Goal: Transaction & Acquisition: Purchase product/service

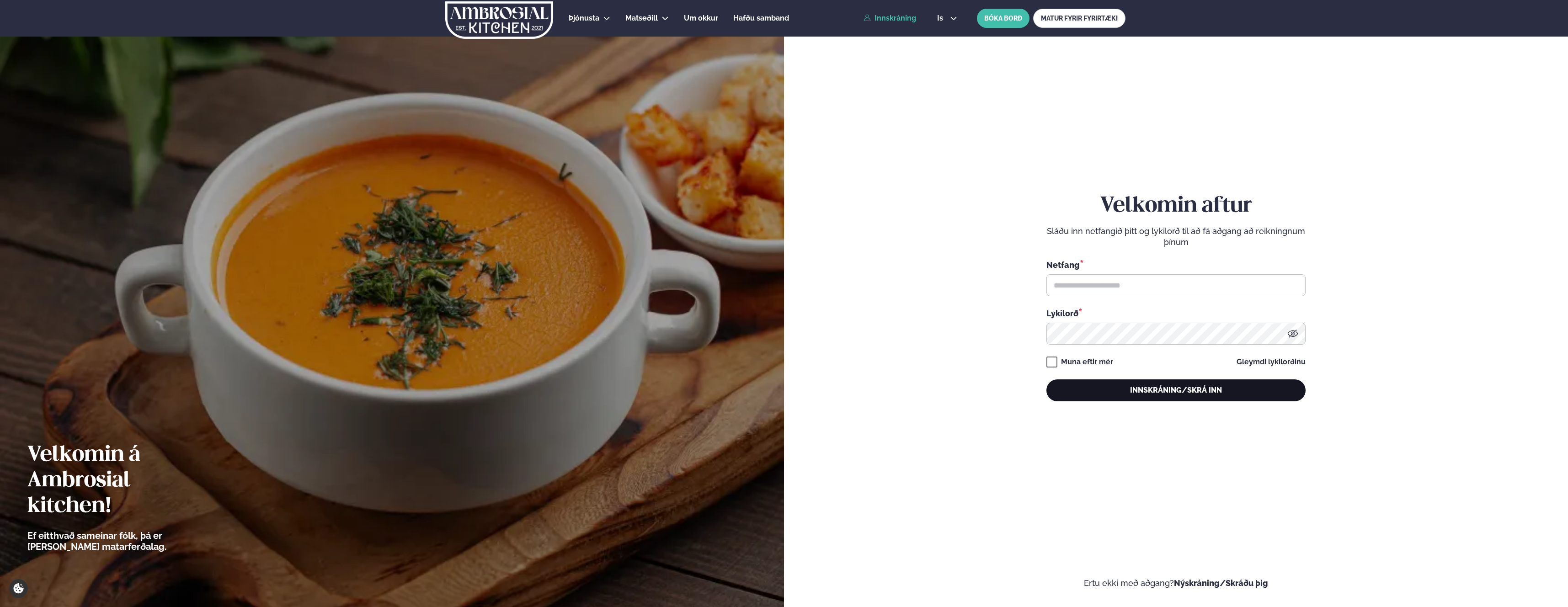
type input "**********"
click at [1089, 396] on button "Innskráning/Skrá inn" at bounding box center [1176, 390] width 259 height 22
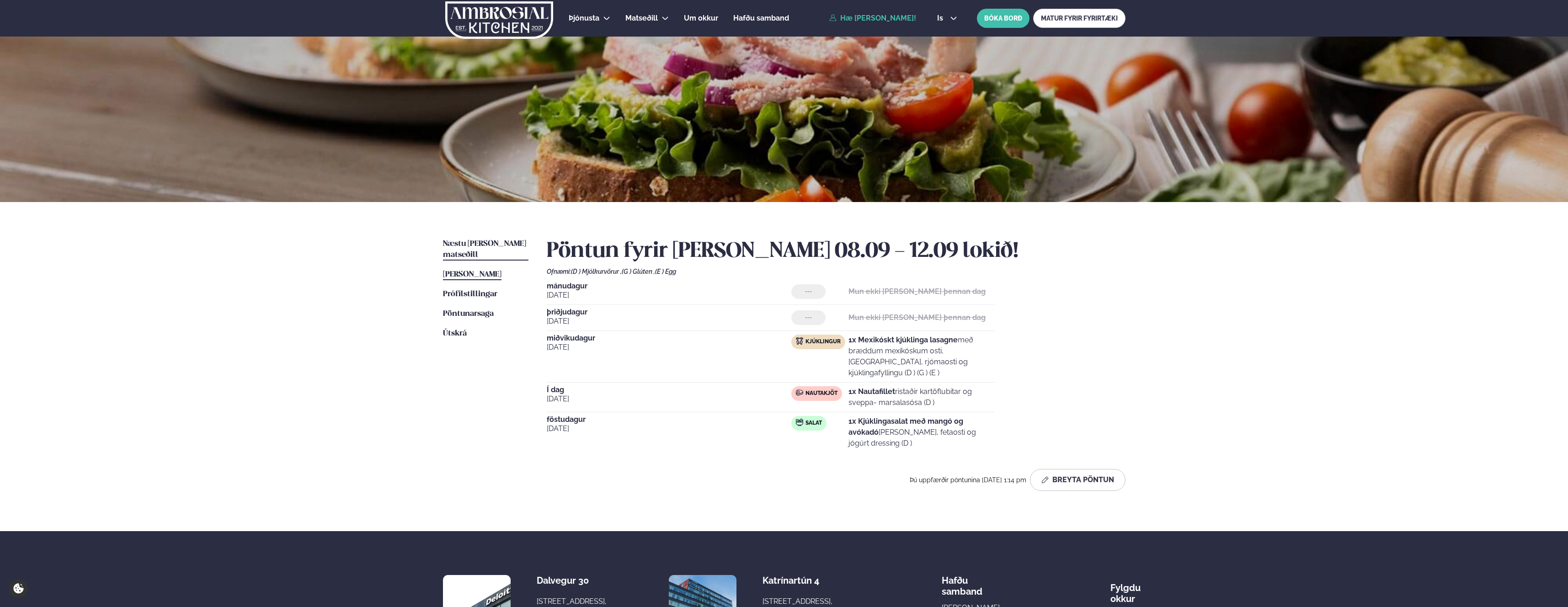
click at [467, 240] on span "Næstu [PERSON_NAME] matseðill" at bounding box center [485, 249] width 83 height 19
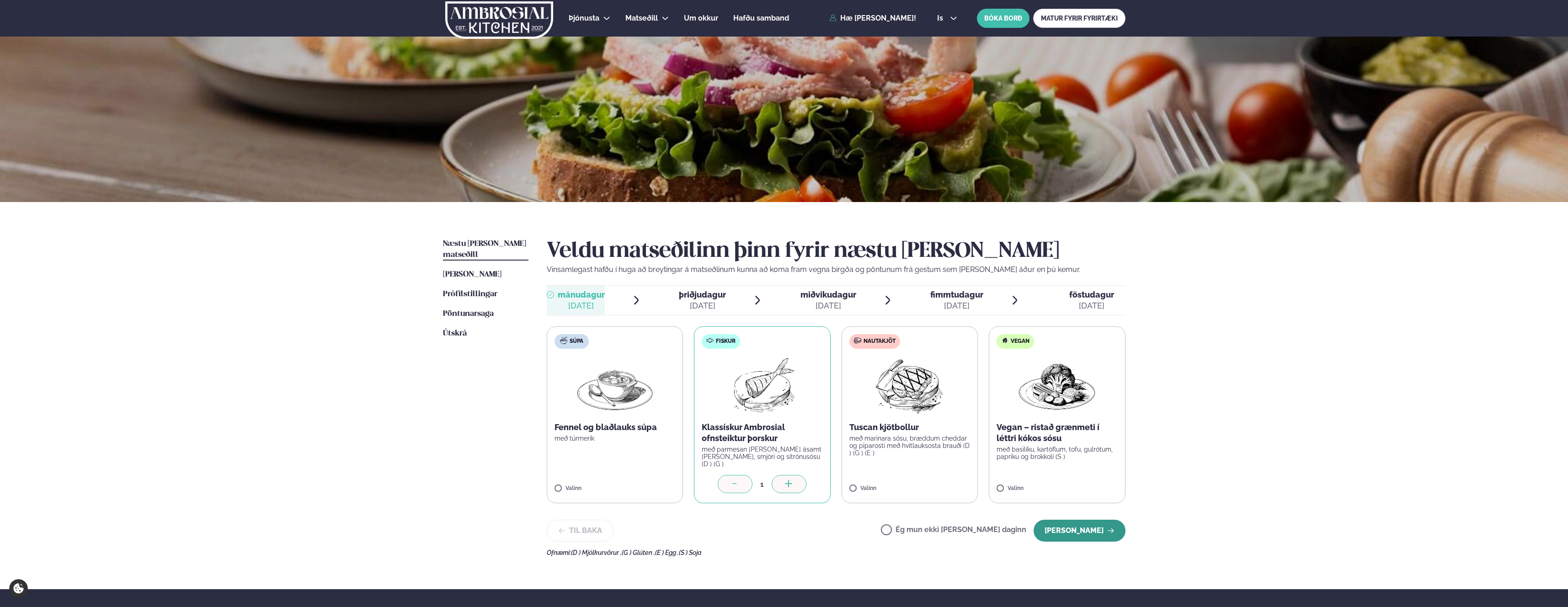
click at [1082, 528] on button "[PERSON_NAME]" at bounding box center [1079, 531] width 92 height 22
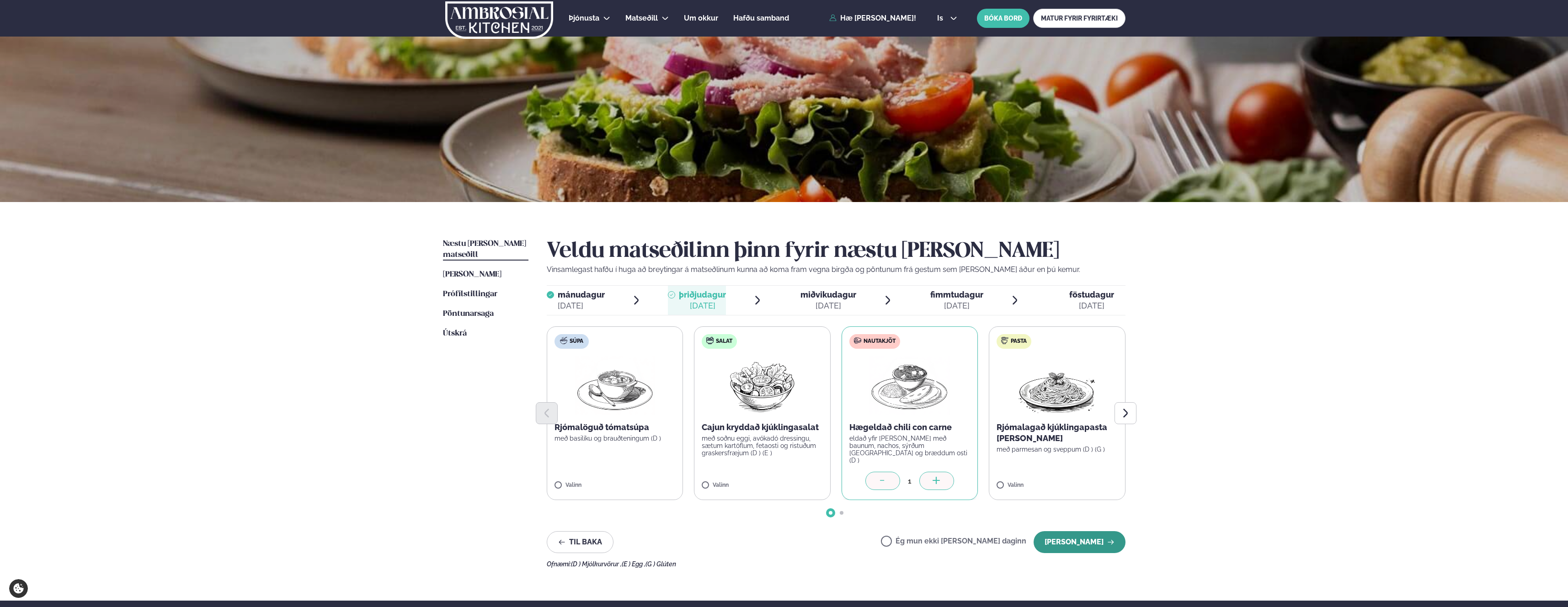
click at [1055, 541] on button "[PERSON_NAME]" at bounding box center [1079, 542] width 92 height 22
click at [1071, 539] on button "[PERSON_NAME]" at bounding box center [1079, 542] width 92 height 22
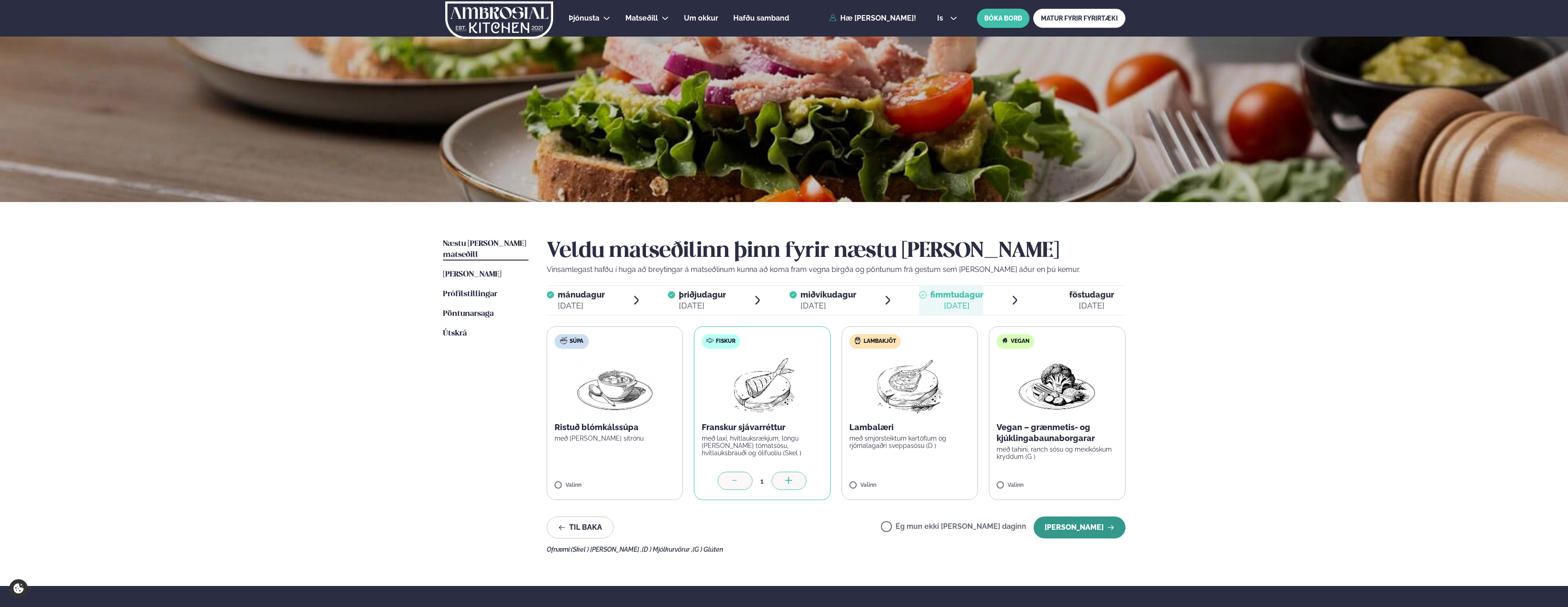
click at [1069, 532] on button "[PERSON_NAME]" at bounding box center [1079, 528] width 92 height 22
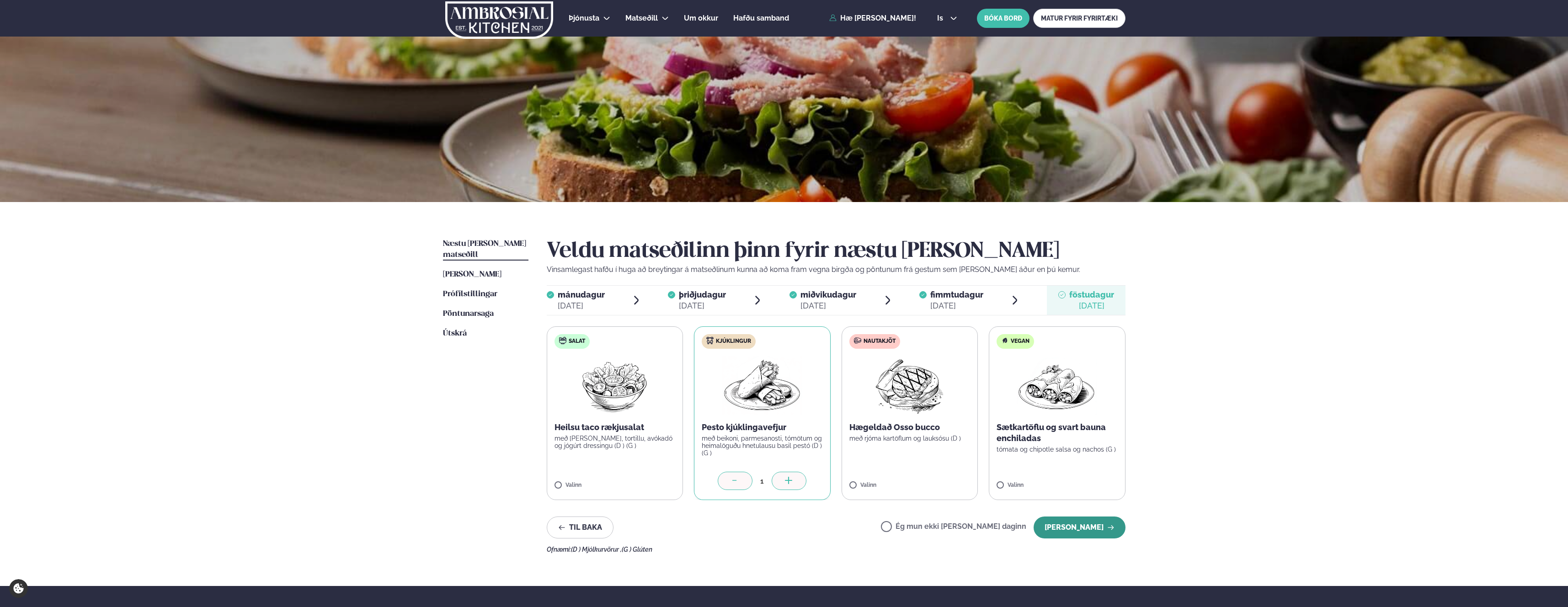
click at [1097, 533] on button "[PERSON_NAME]" at bounding box center [1079, 528] width 92 height 22
